Goal: Transaction & Acquisition: Subscribe to service/newsletter

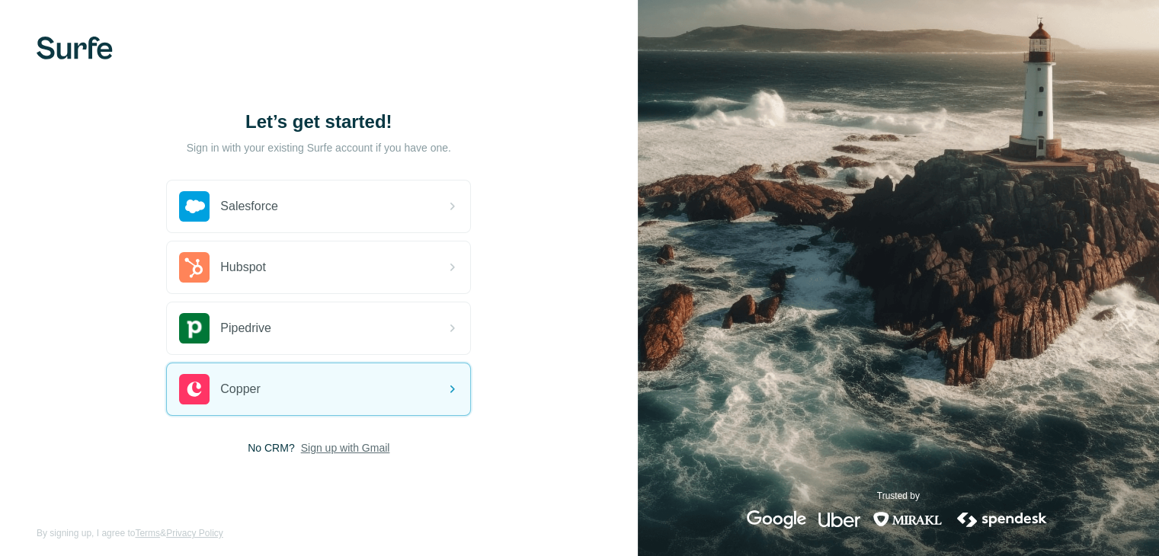
click at [352, 450] on span "Sign up with Gmail" at bounding box center [345, 448] width 89 height 15
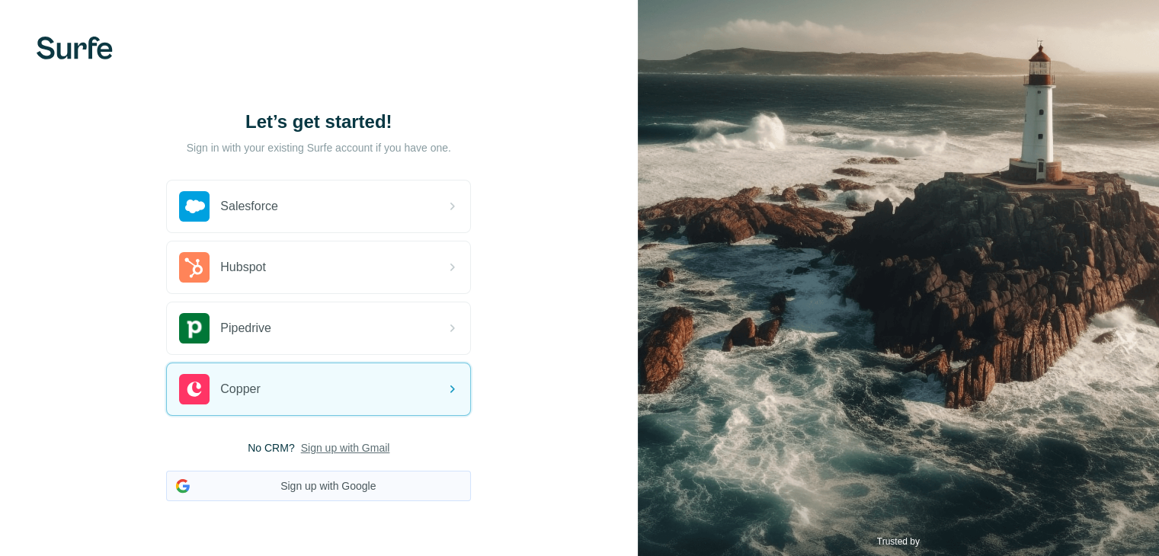
click at [335, 483] on button "Sign up with Google" at bounding box center [318, 486] width 305 height 30
